Goal: Information Seeking & Learning: Understand process/instructions

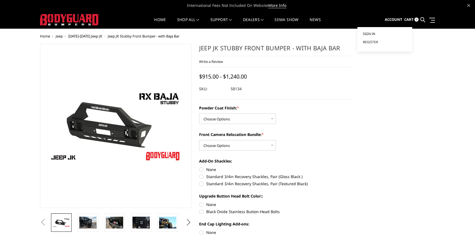
click at [372, 33] on span "Sign in" at bounding box center [368, 34] width 12 height 5
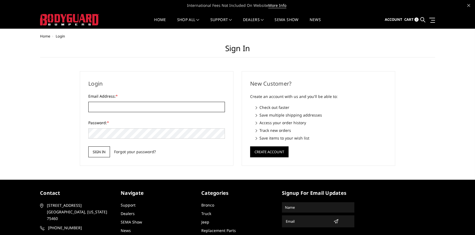
type input "nriley@topsandstripes.com"
click at [102, 153] on input "Sign in" at bounding box center [99, 152] width 22 height 11
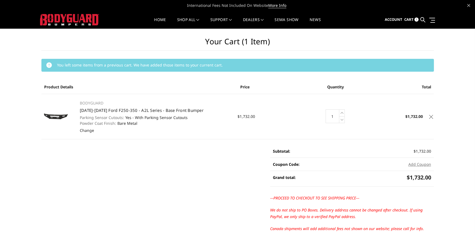
click at [432, 116] on icon at bounding box center [431, 117] width 4 height 4
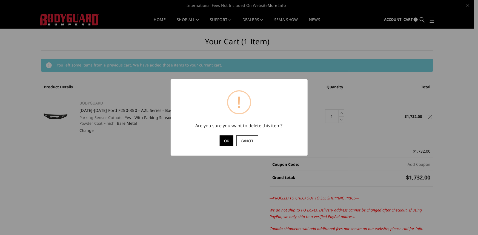
click at [225, 141] on button "OK" at bounding box center [227, 141] width 14 height 11
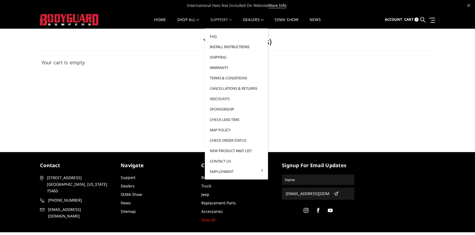
click at [221, 46] on link "Install Instructions" at bounding box center [236, 47] width 59 height 10
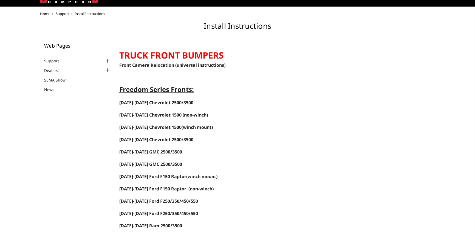
scroll to position [50, 0]
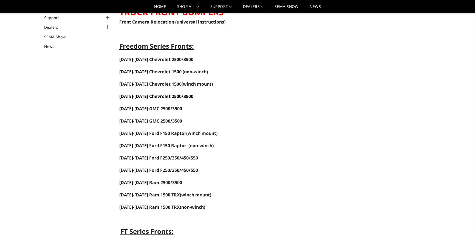
click at [143, 97] on span "2020-2023 Chevrolet 2500/3500" at bounding box center [156, 96] width 74 height 6
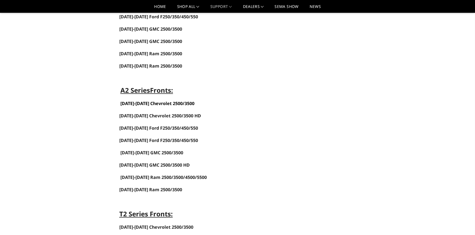
scroll to position [324, 0]
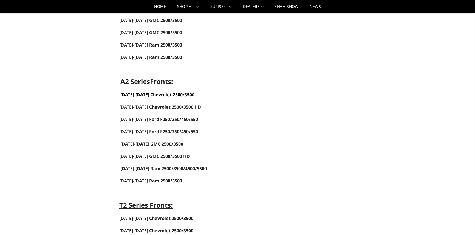
click at [138, 98] on link "2020-2023 Chevrolet 2500/3500" at bounding box center [157, 95] width 74 height 6
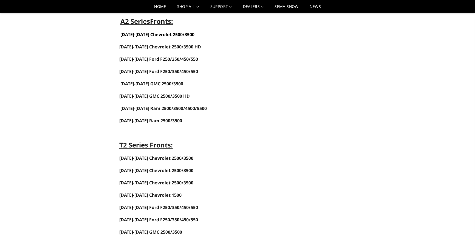
scroll to position [398, 0]
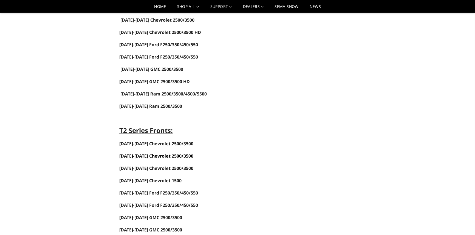
click at [142, 159] on link "2020-2023 Chevrolet 2500/3500" at bounding box center [156, 156] width 74 height 6
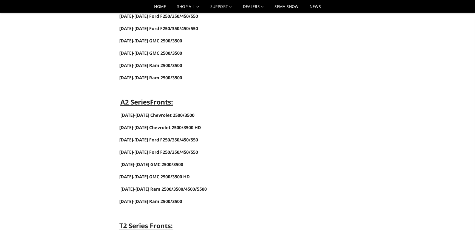
scroll to position [299, 0]
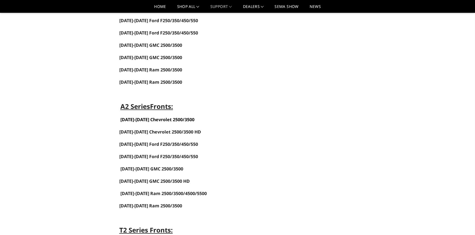
click at [142, 123] on link "2020-2023 Chevrolet 2500/3500" at bounding box center [157, 120] width 74 height 6
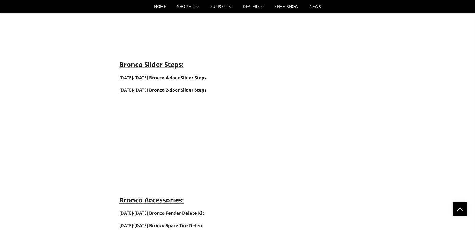
scroll to position [1718, 0]
